Goal: Information Seeking & Learning: Compare options

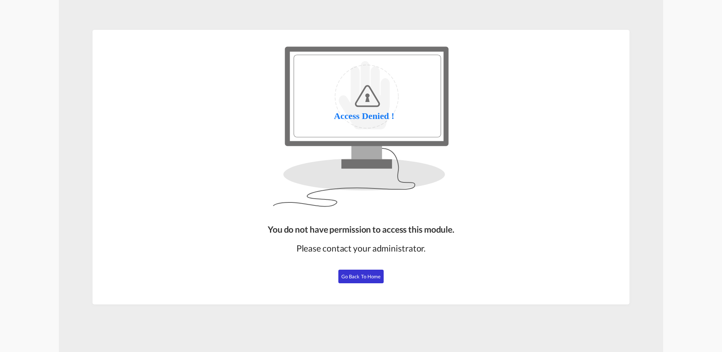
click at [359, 279] on button "Go Back to Home" at bounding box center [360, 277] width 45 height 14
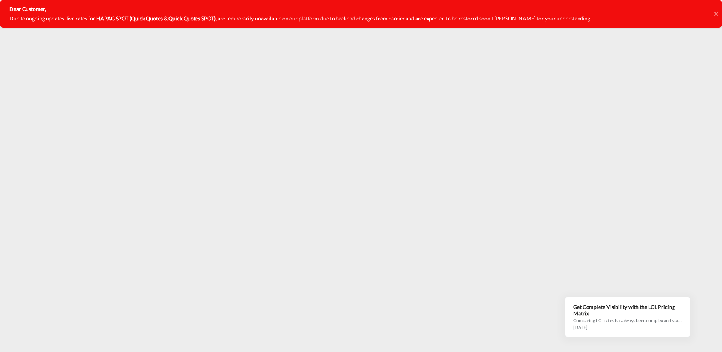
click at [715, 16] on icon at bounding box center [717, 14] width 4 height 6
